Goal: Information Seeking & Learning: Learn about a topic

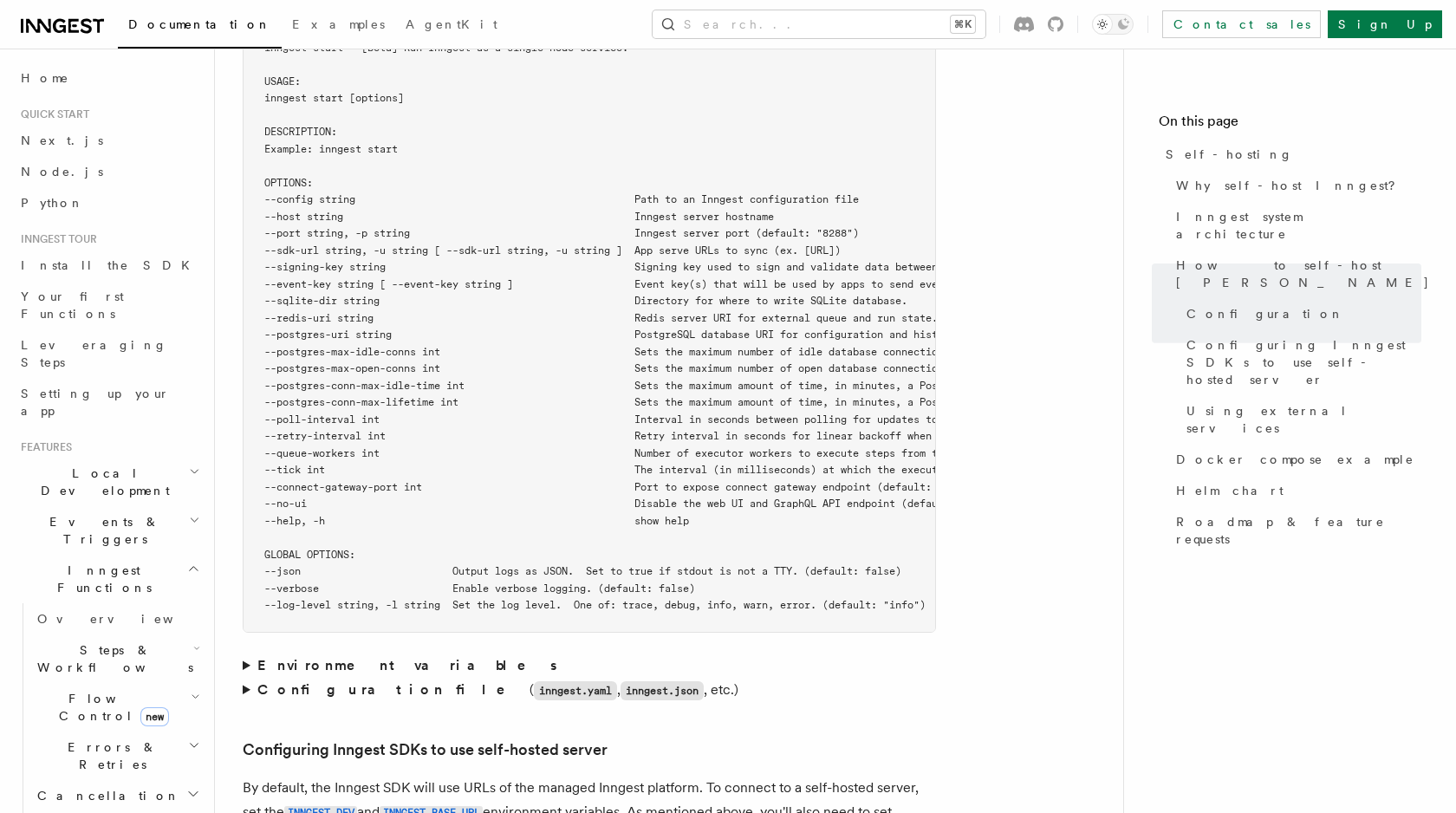
scroll to position [3093, 0]
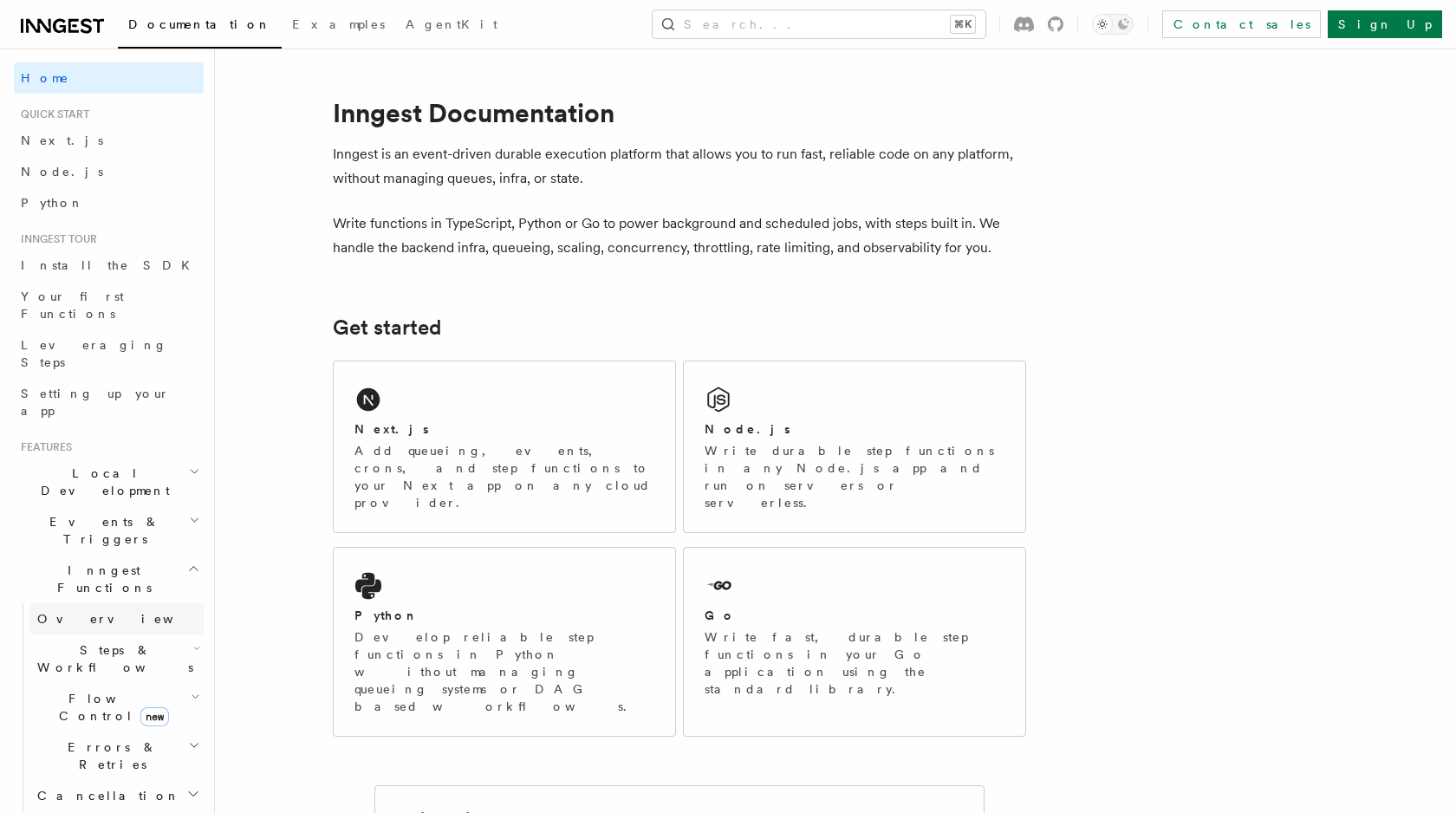
scroll to position [159, 0]
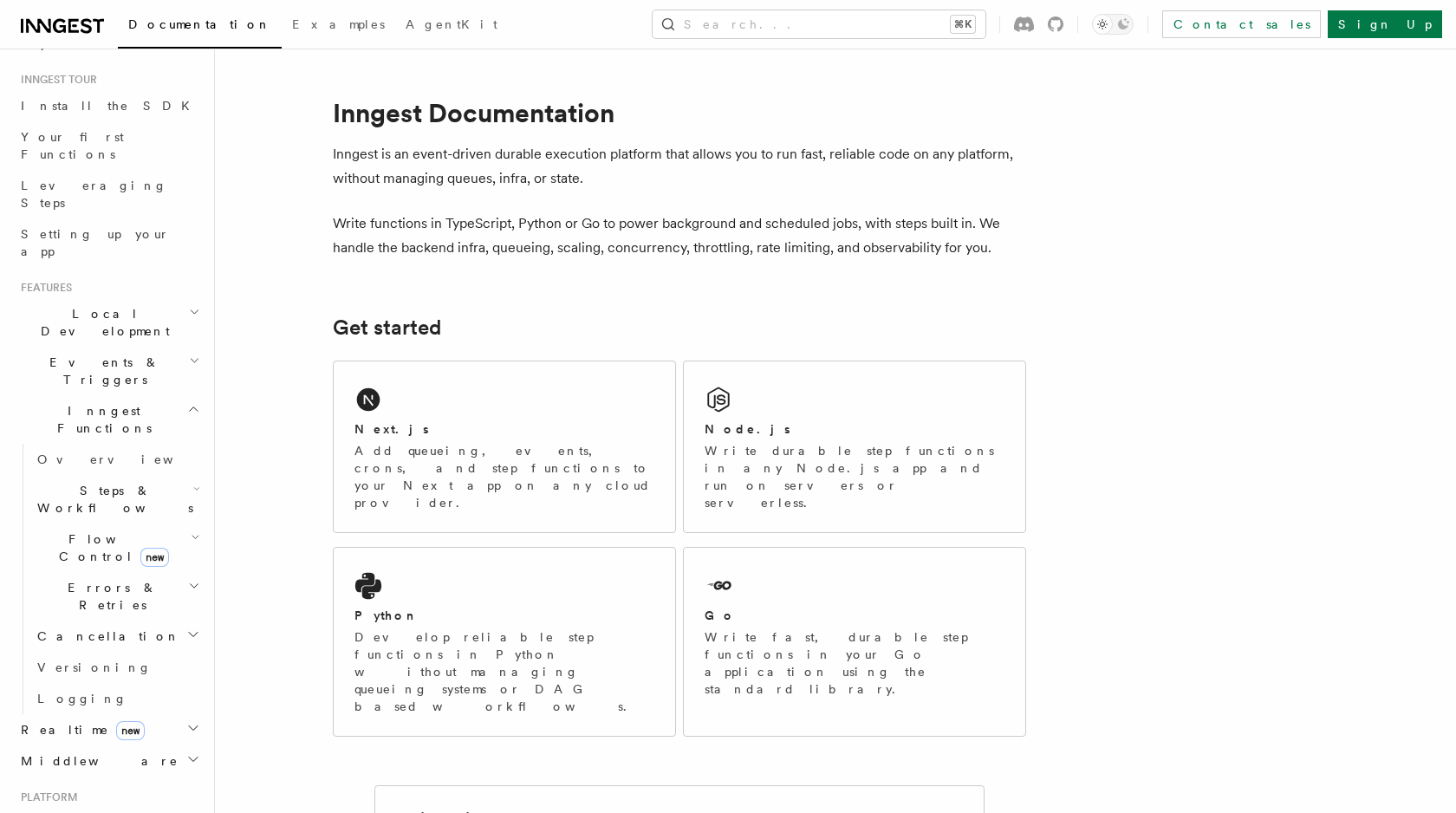
click at [91, 475] on h2 "Steps & Workflows" at bounding box center [116, 499] width 173 height 48
click at [94, 524] on link "Overview" at bounding box center [126, 539] width 157 height 31
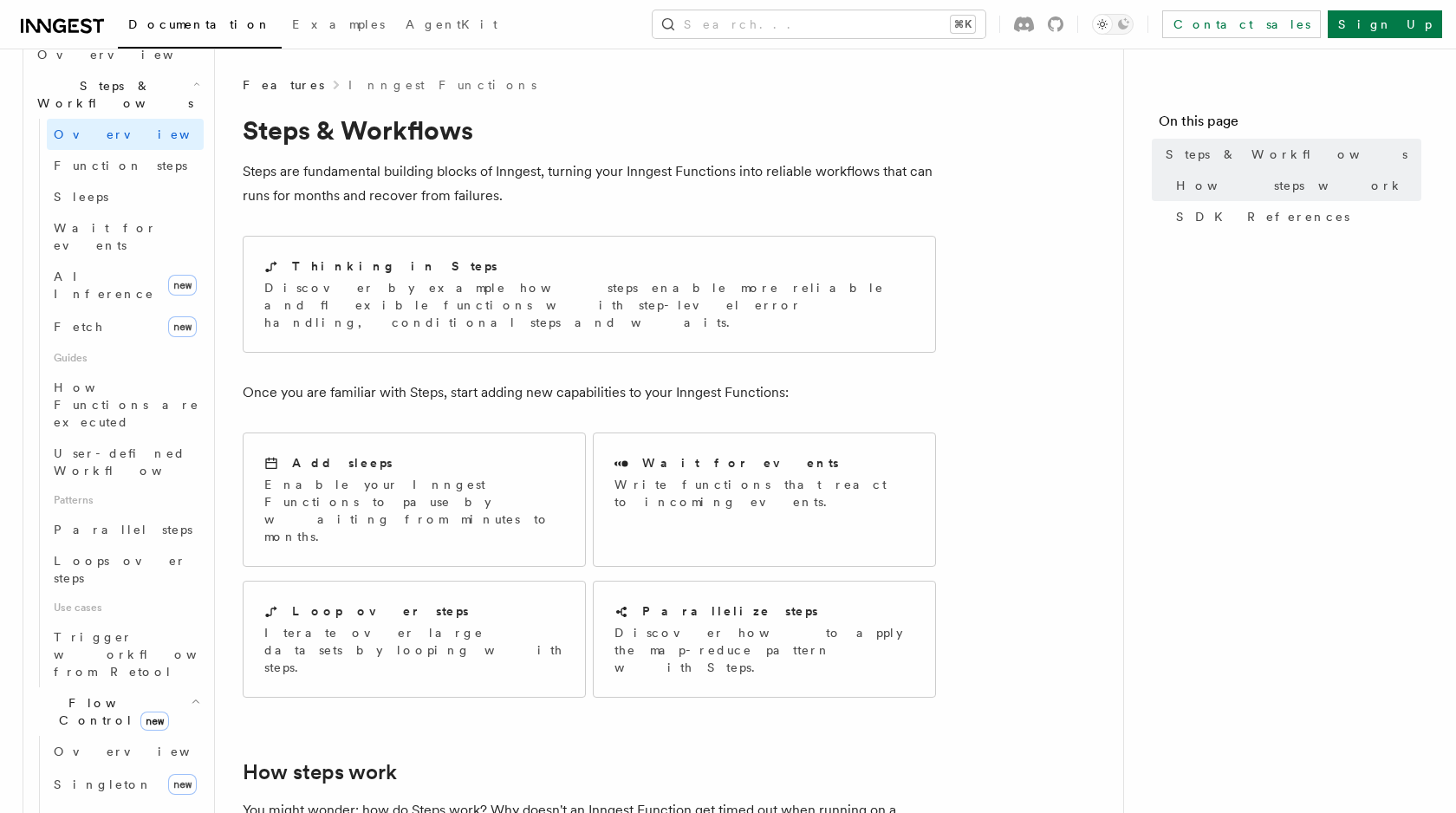
scroll to position [578, 0]
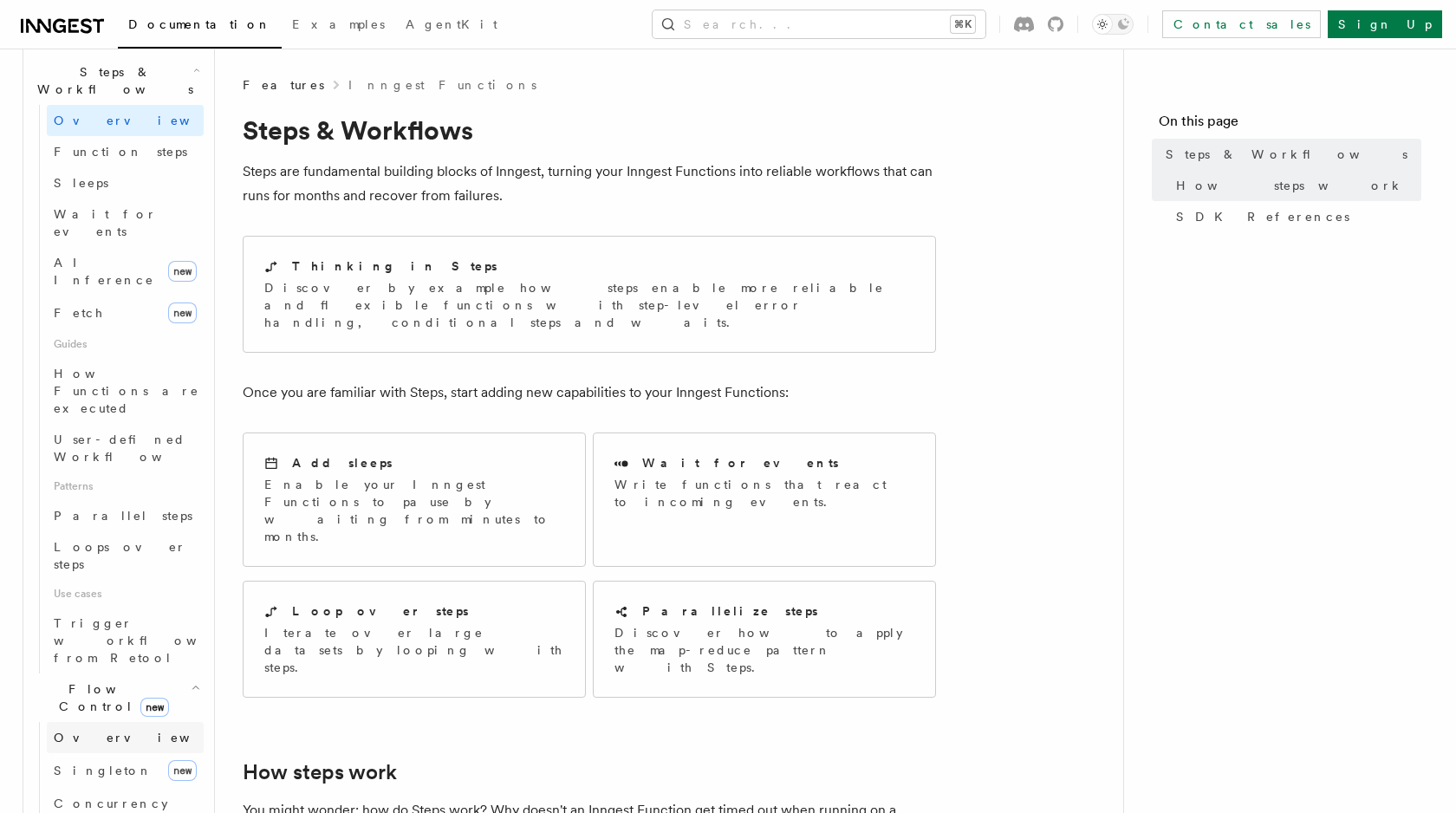
click at [104, 729] on span "Overview" at bounding box center [142, 737] width 178 height 18
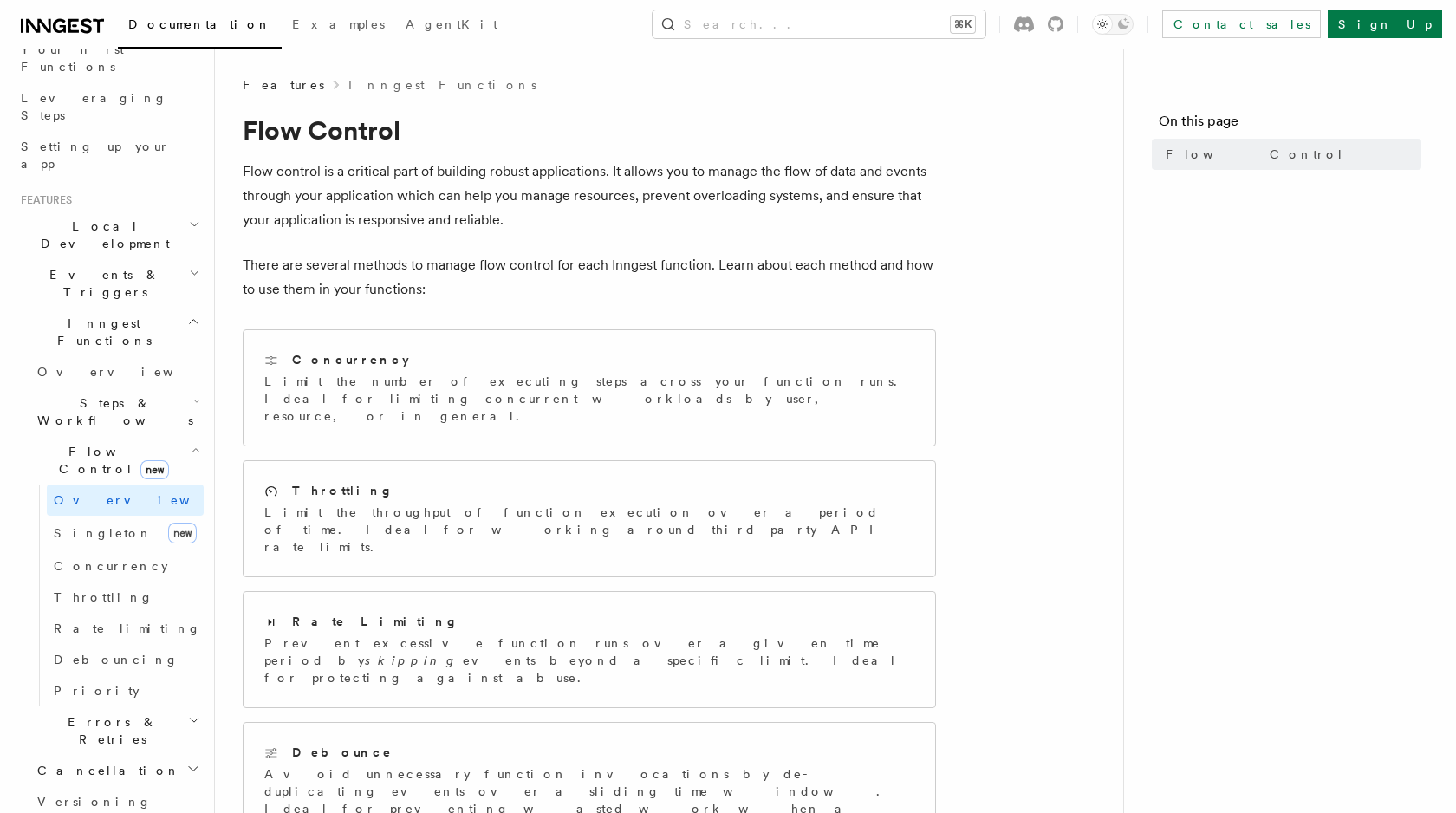
scroll to position [238, 0]
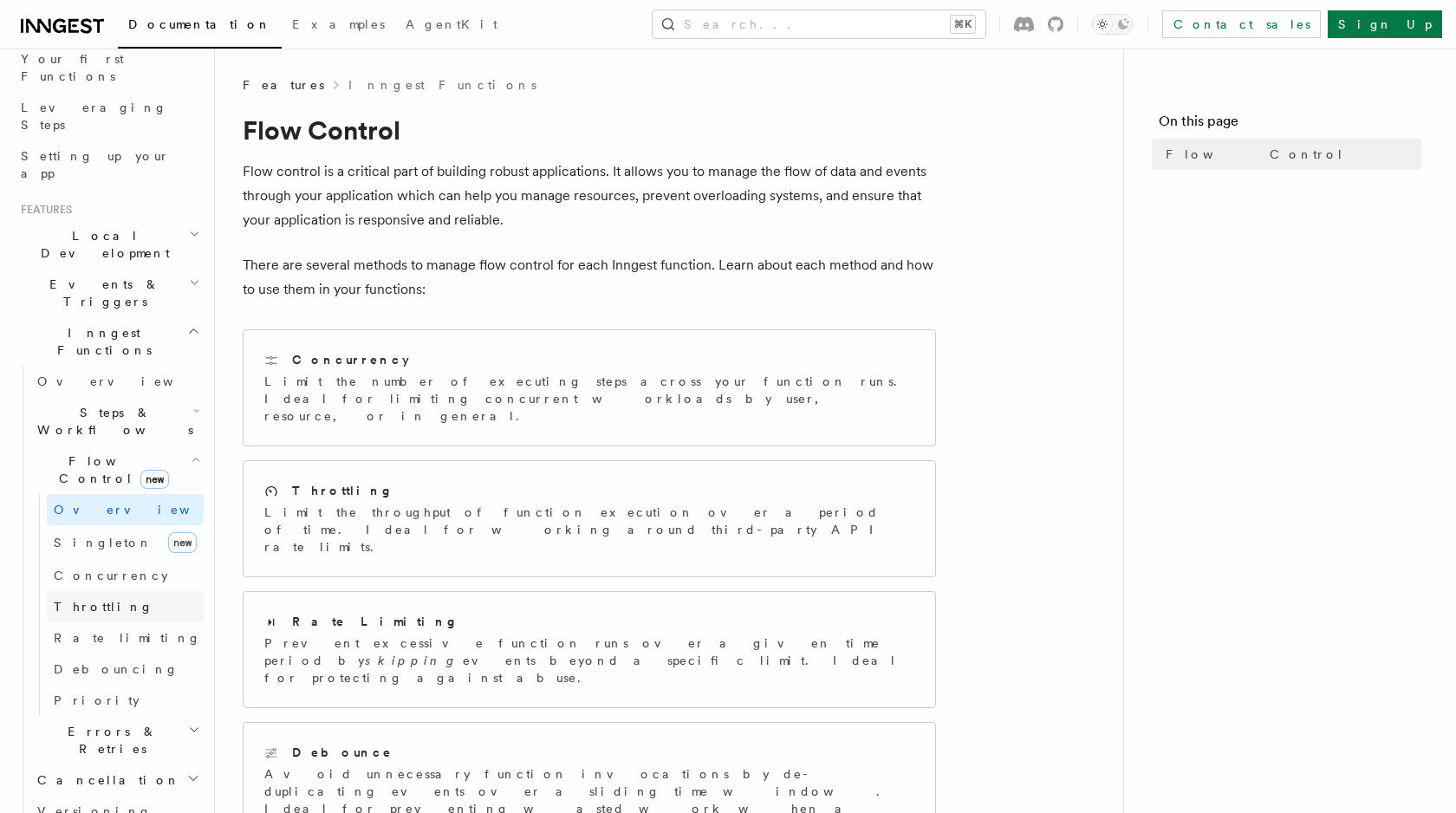
click at [90, 600] on span "Throttling" at bounding box center [104, 607] width 100 height 14
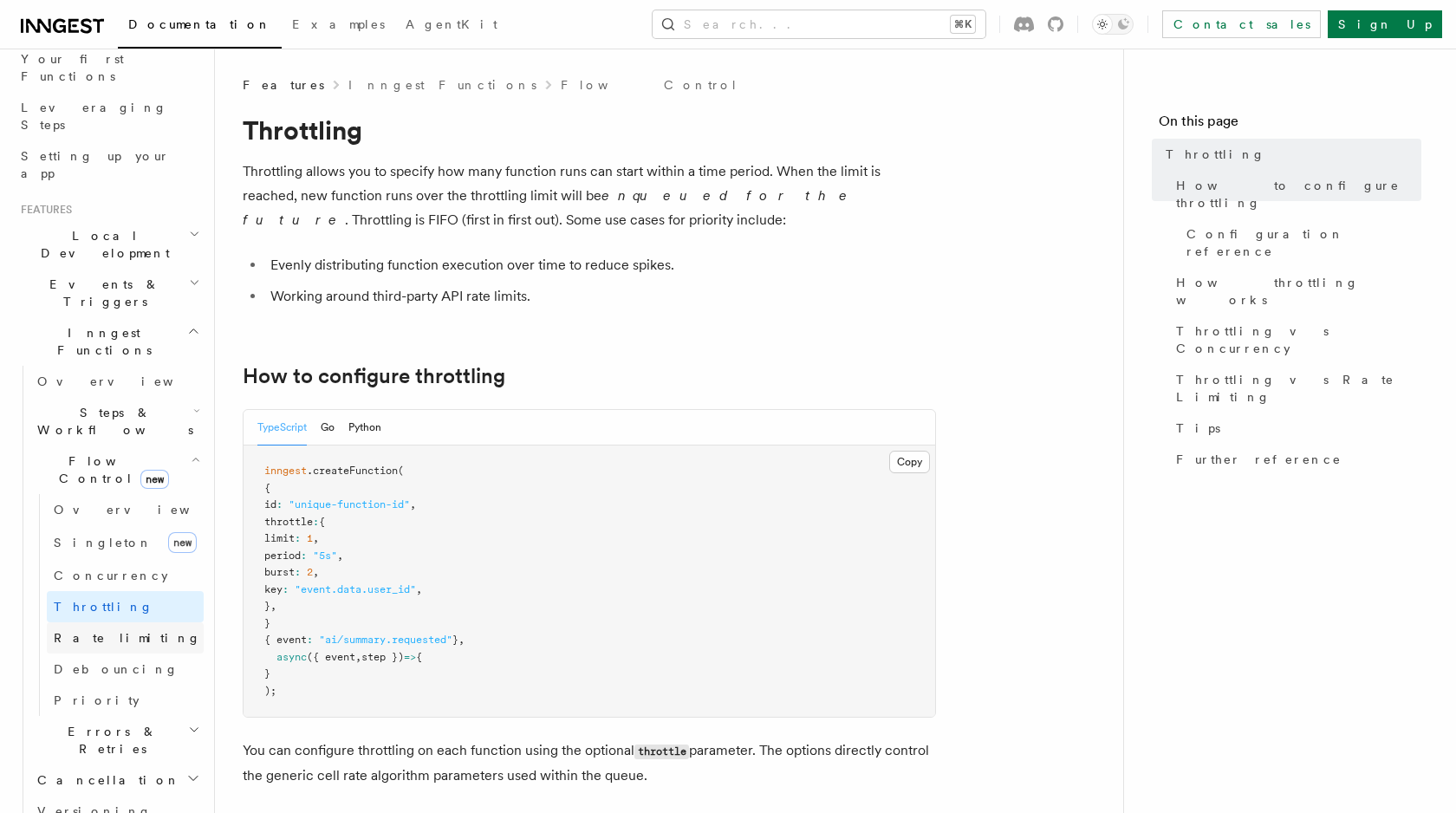
click at [91, 631] on span "Rate limiting" at bounding box center [127, 637] width 147 height 14
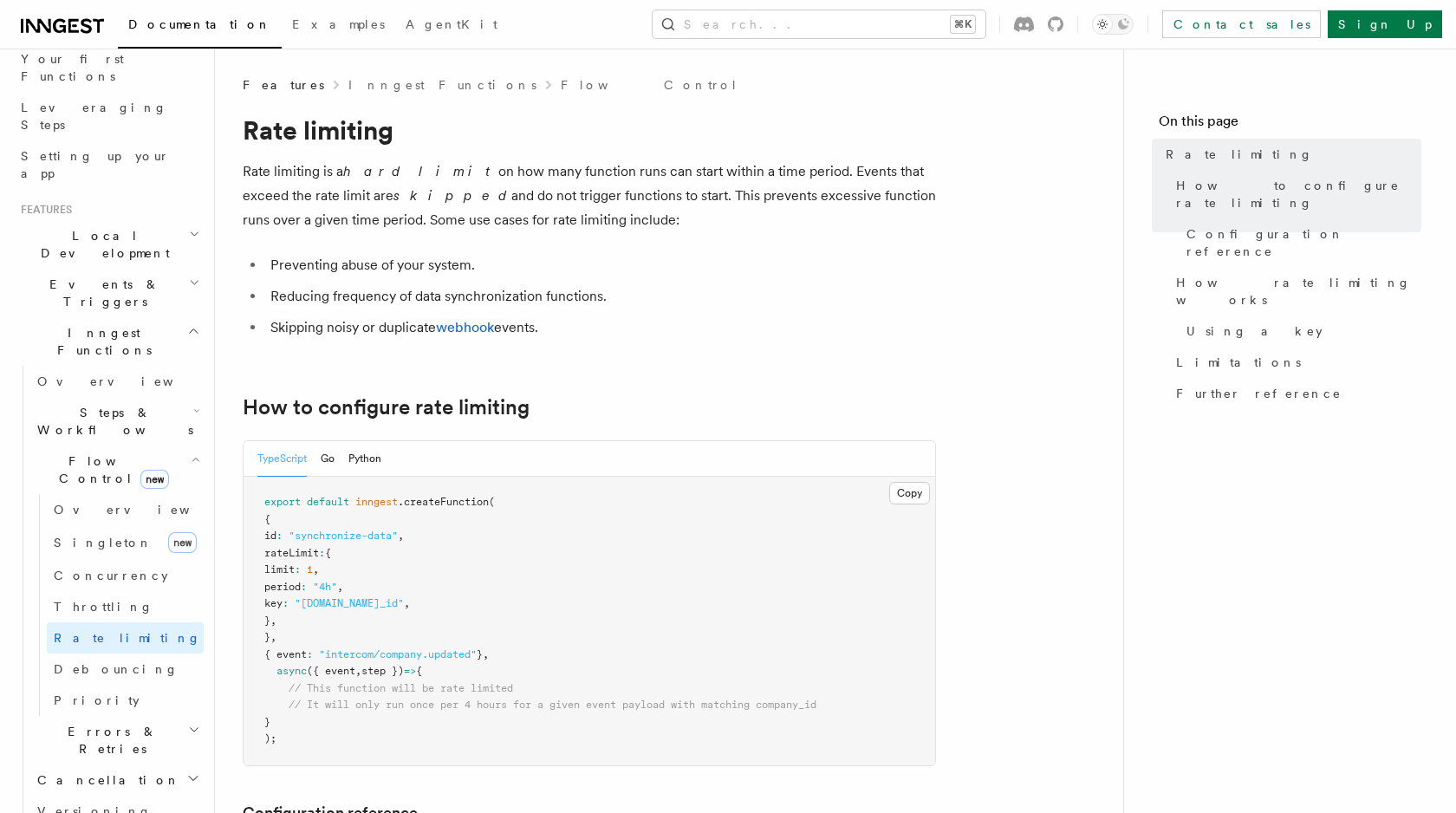
click at [482, 573] on pre "export default inngest .createFunction ( { id : "synchronize-data" , rateLimit …" at bounding box center [589, 622] width 691 height 289
click at [168, 622] on link "Rate limiting" at bounding box center [126, 638] width 157 height 31
click at [104, 600] on span "Throttling" at bounding box center [104, 607] width 100 height 14
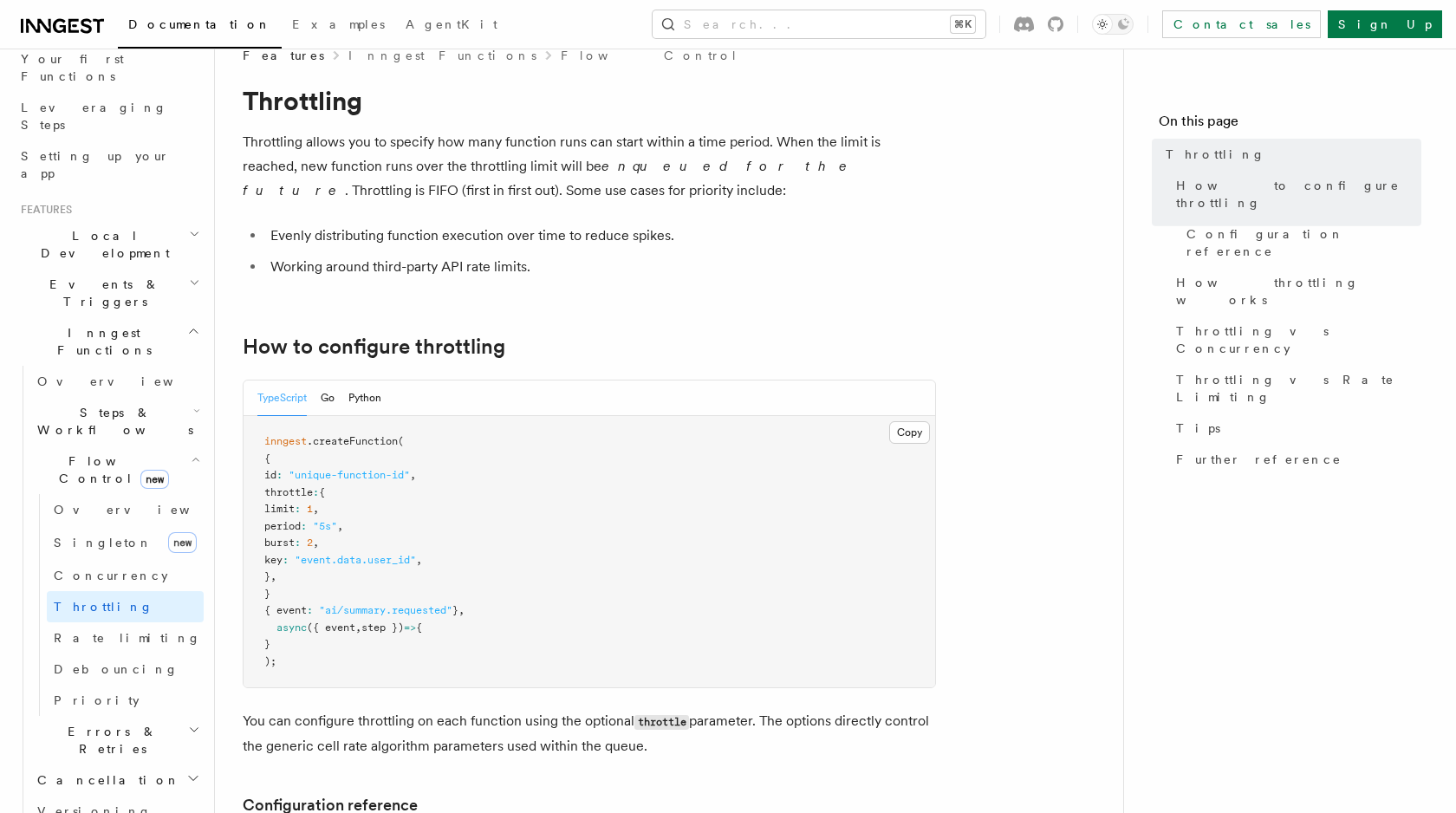
scroll to position [31, 0]
click at [103, 569] on span "Concurrency" at bounding box center [111, 575] width 115 height 14
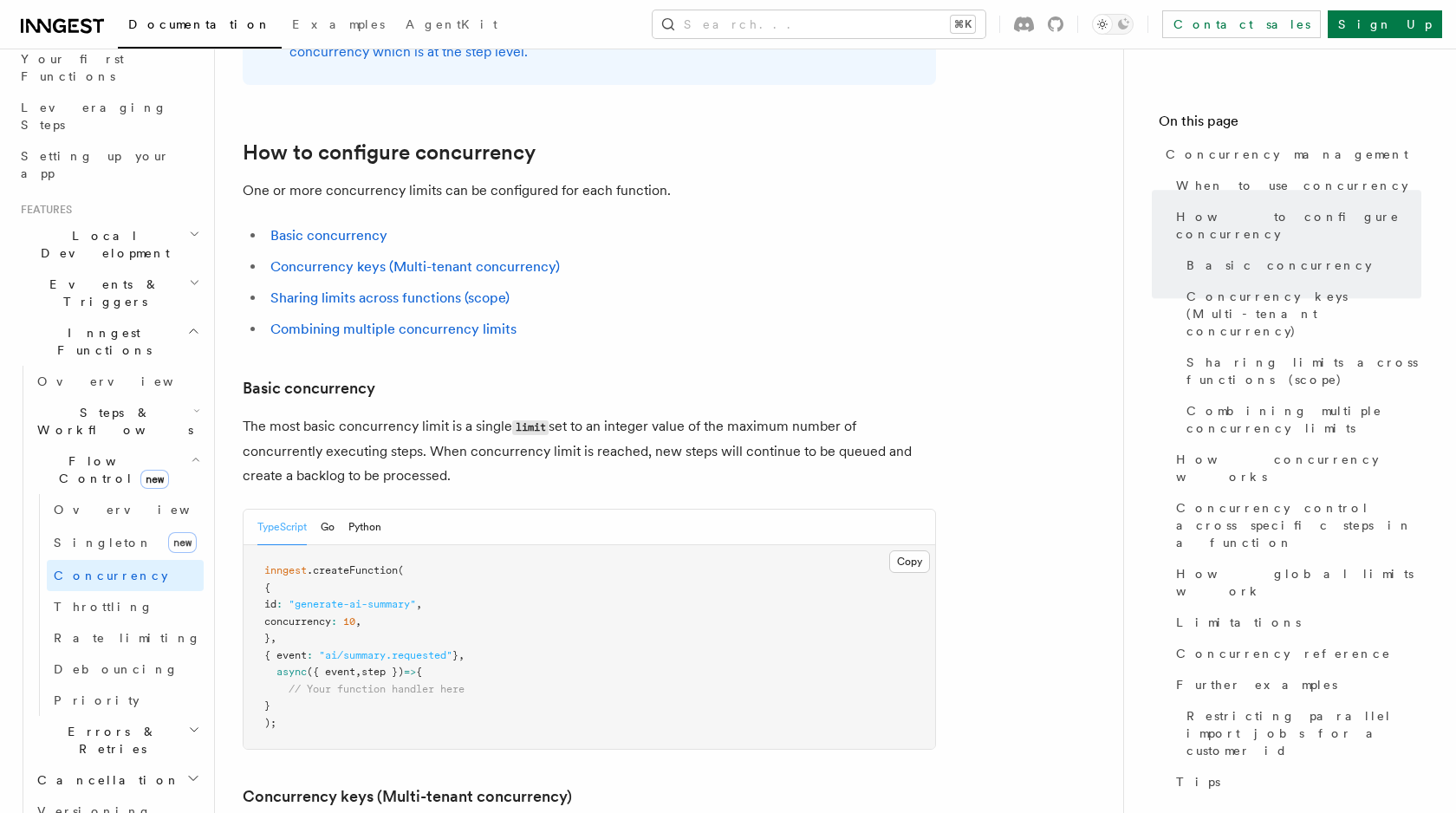
scroll to position [870, 0]
click at [369, 260] on link "Concurrency keys (Multi-tenant concurrency)" at bounding box center [414, 268] width 289 height 17
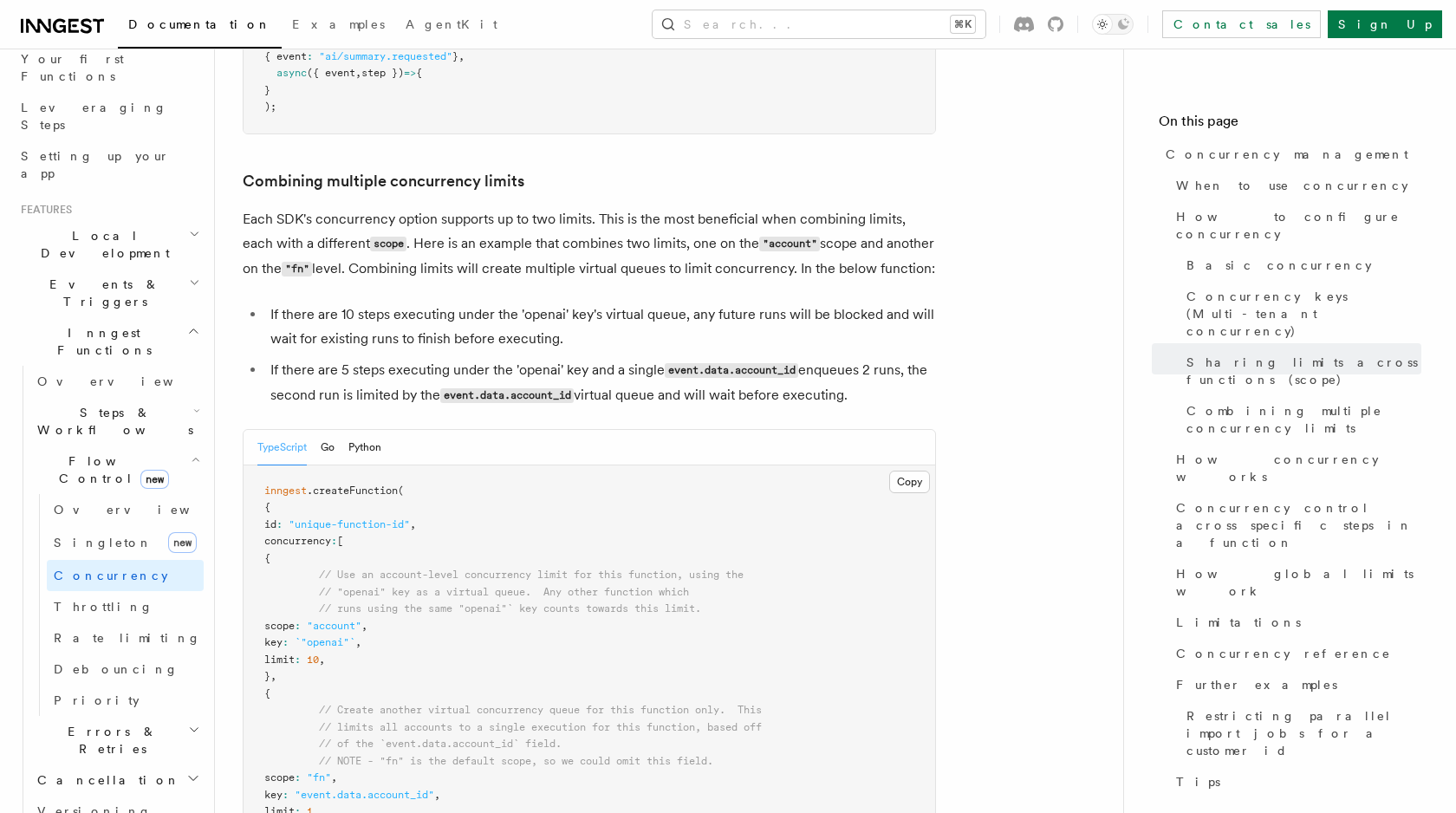
scroll to position [2581, 0]
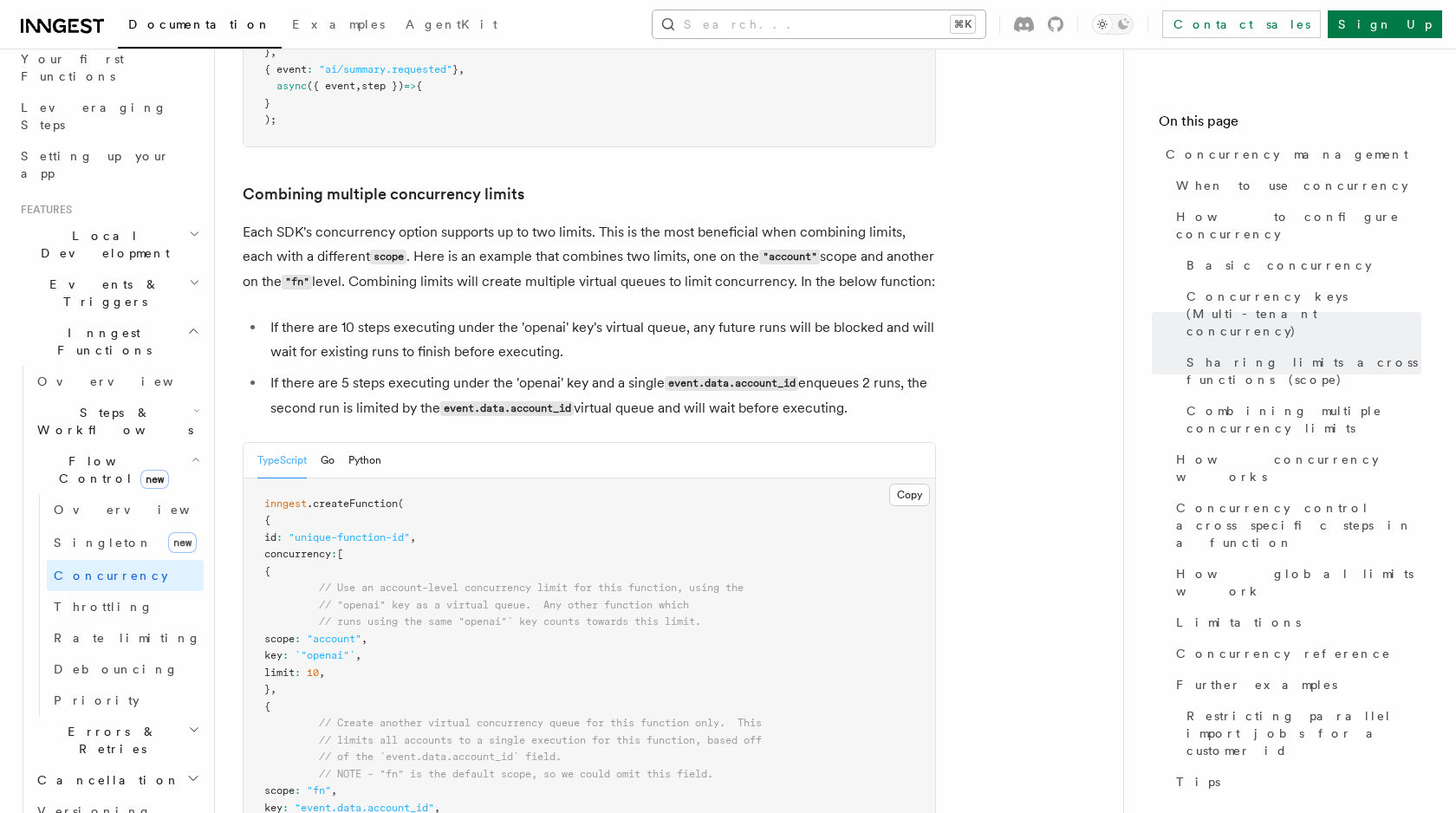
click at [903, 22] on button "Search... ⌘K" at bounding box center [819, 24] width 333 height 28
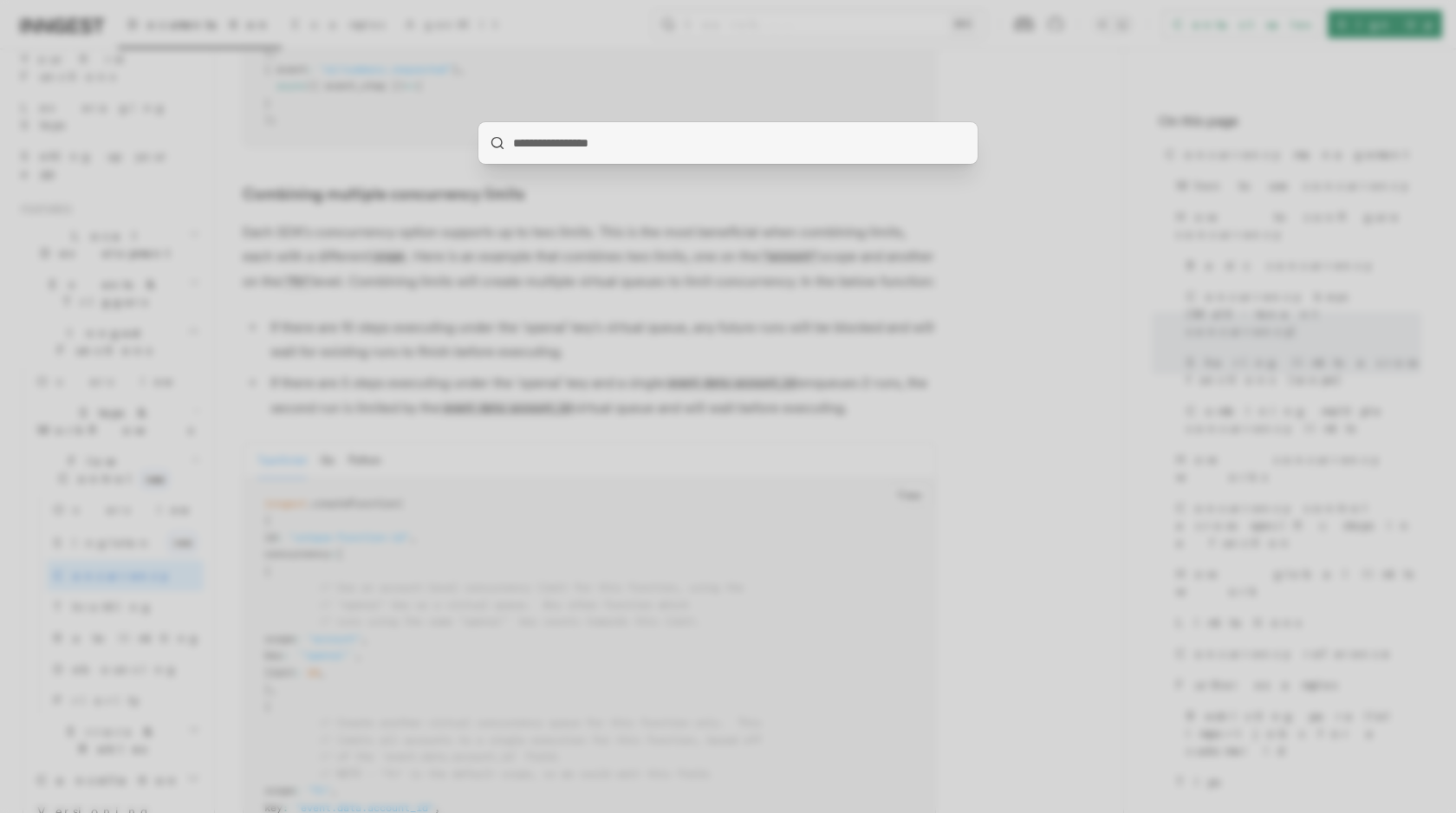
click at [597, 387] on div at bounding box center [728, 406] width 1456 height 813
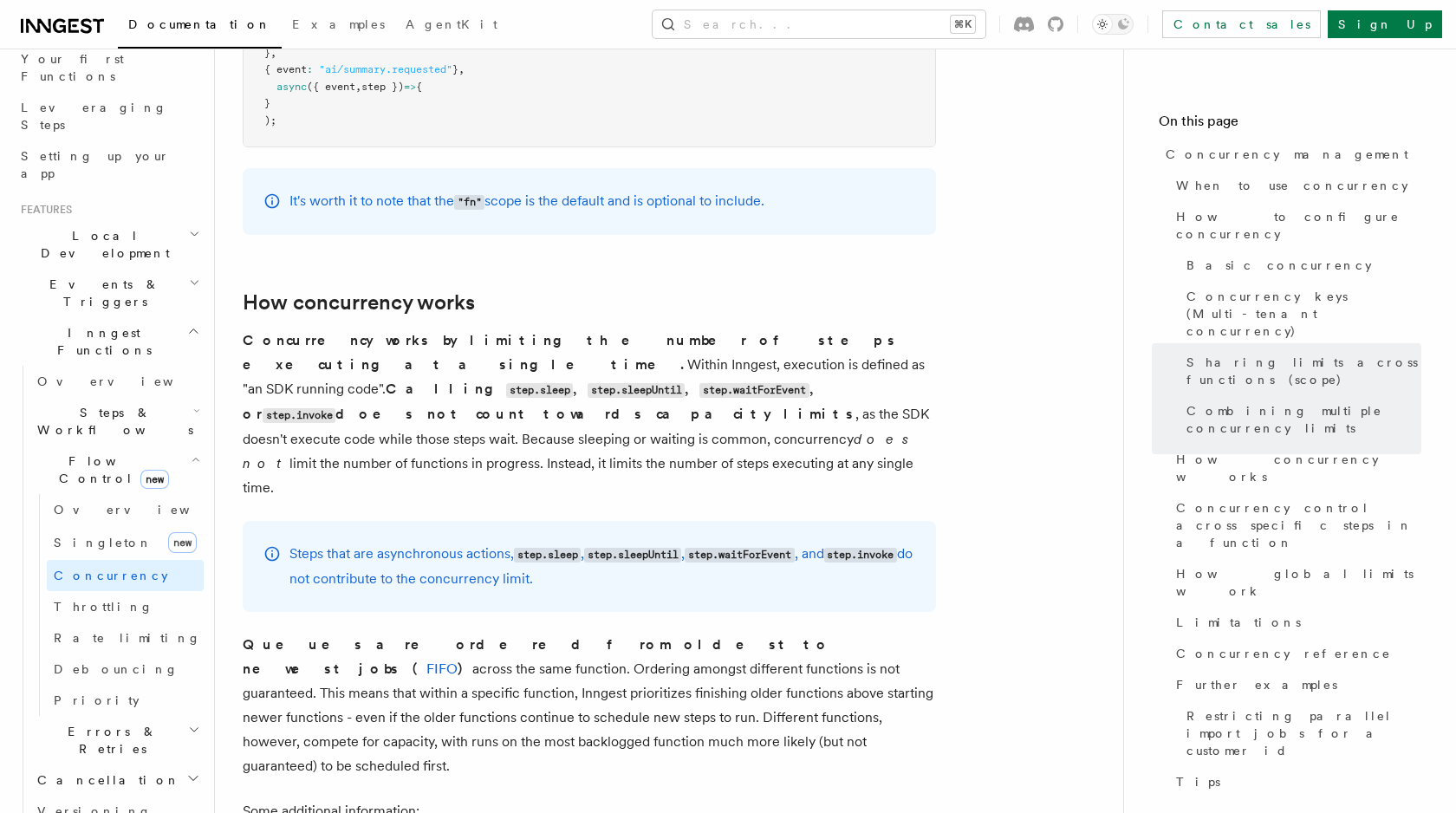
scroll to position [3399, 0]
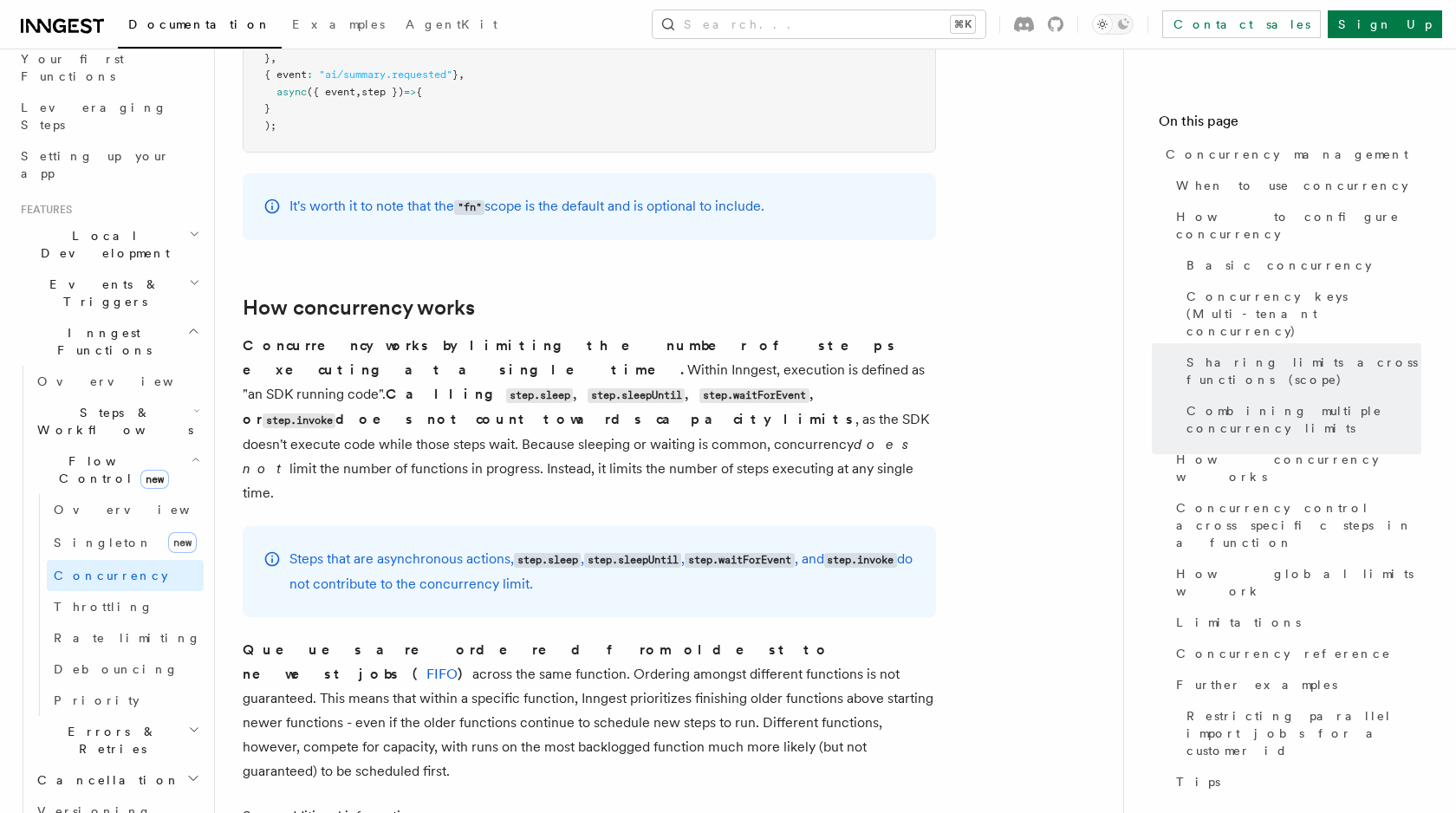
click at [133, 446] on h2 "Flow Control new" at bounding box center [116, 470] width 173 height 48
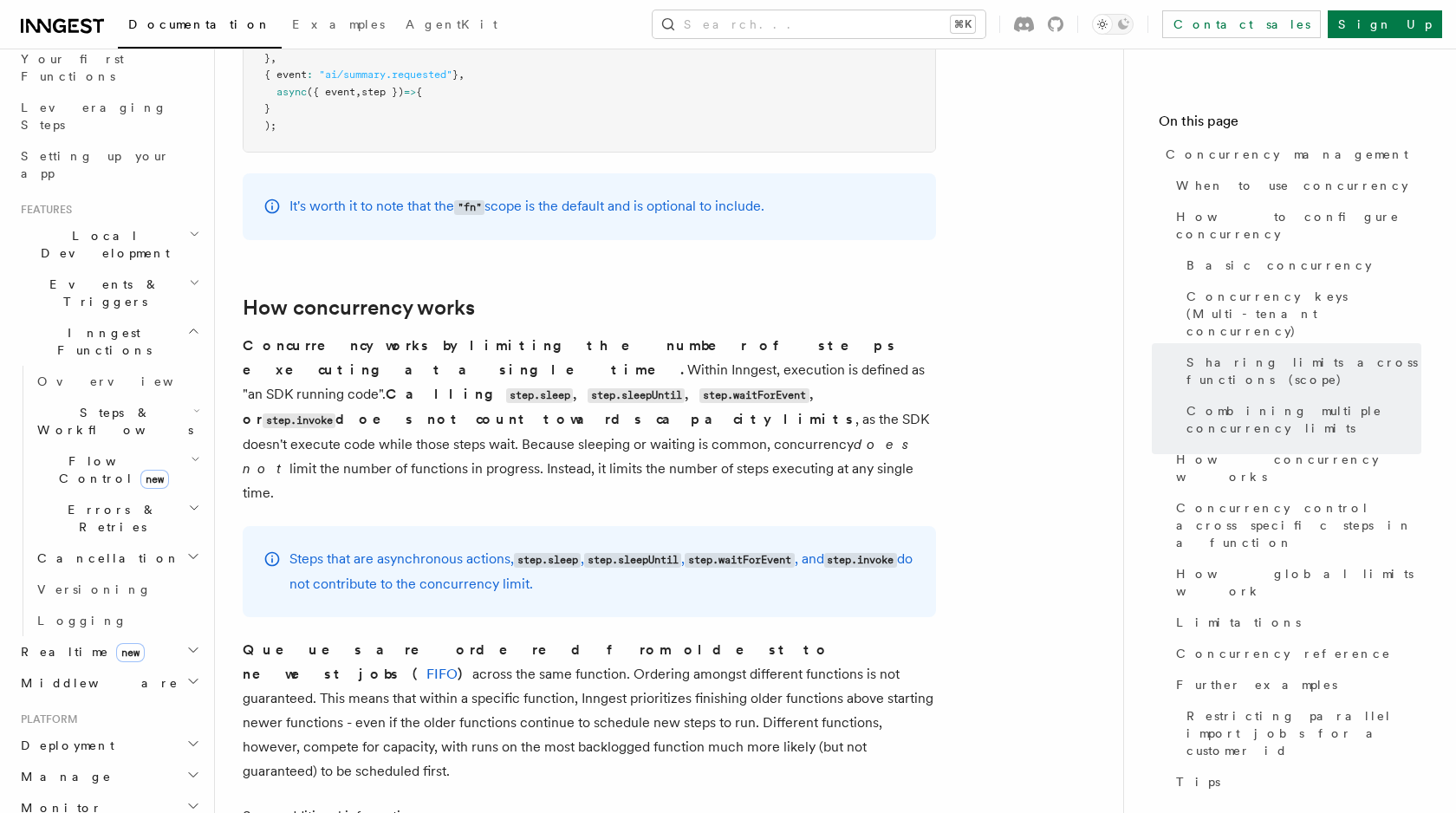
click at [106, 325] on span "Inngest Functions" at bounding box center [100, 341] width 173 height 34
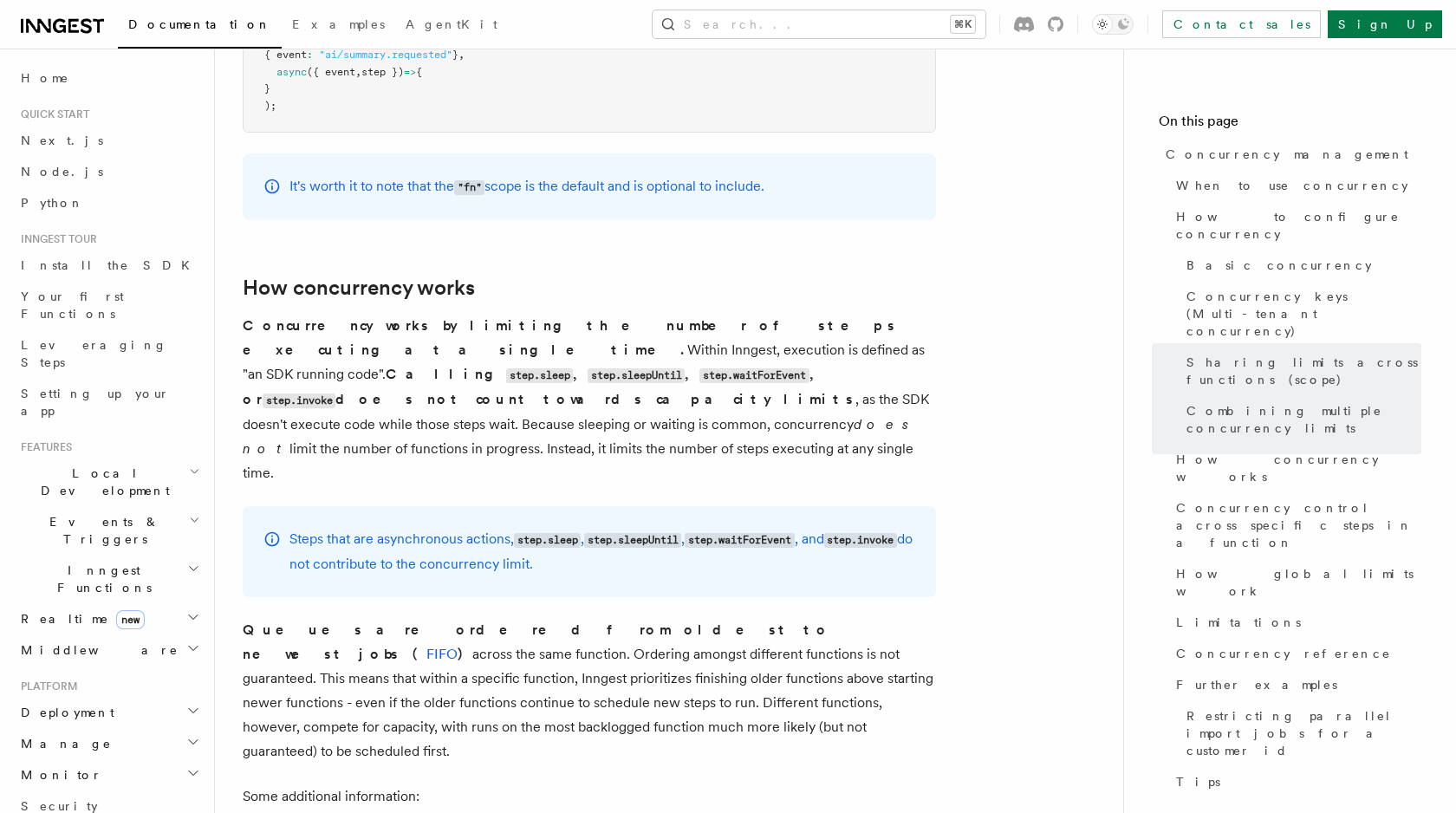
scroll to position [0, 0]
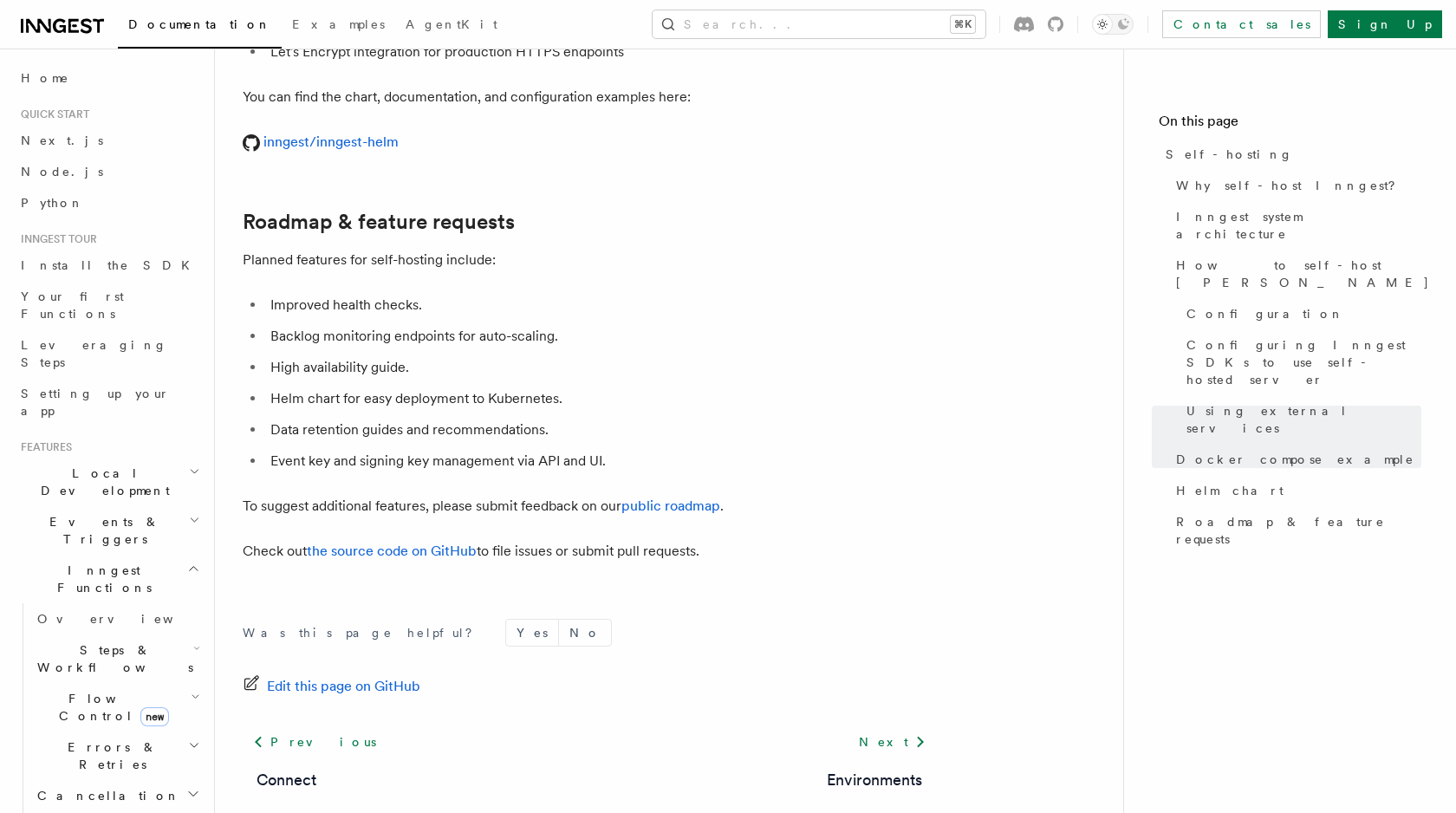
scroll to position [6578, 0]
